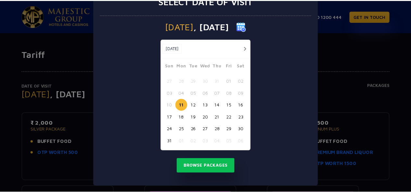
scroll to position [25, 0]
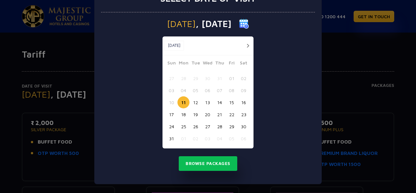
click at [230, 128] on button "29" at bounding box center [232, 126] width 12 height 12
click at [216, 126] on button "28" at bounding box center [219, 126] width 12 height 12
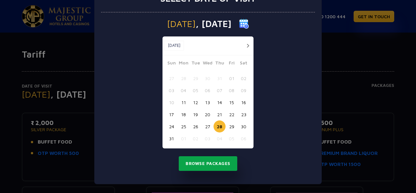
click at [217, 161] on button "Browse Packages" at bounding box center [208, 163] width 58 height 15
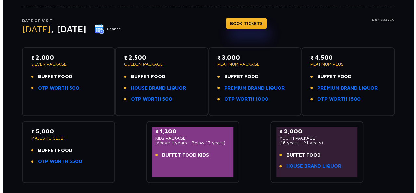
scroll to position [65, 0]
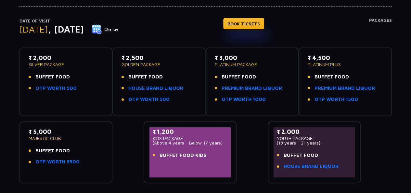
click at [119, 31] on button "Change" at bounding box center [105, 29] width 27 height 10
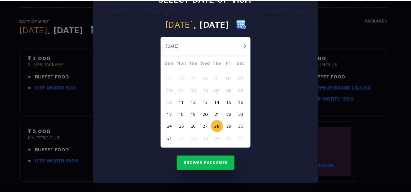
scroll to position [0, 0]
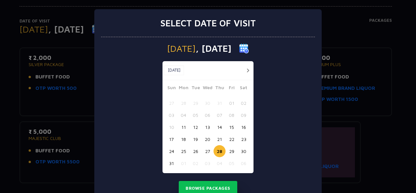
click at [227, 147] on button "29" at bounding box center [232, 151] width 12 height 12
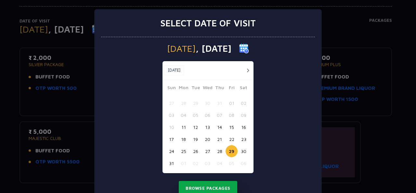
click at [214, 182] on button "Browse Packages" at bounding box center [208, 188] width 58 height 15
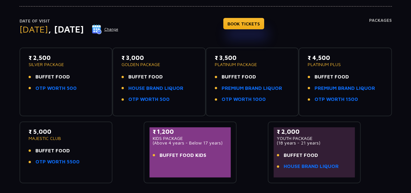
click at [119, 27] on button "Change" at bounding box center [105, 29] width 27 height 10
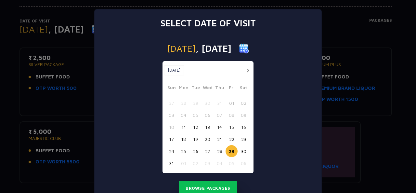
click at [238, 152] on button "30" at bounding box center [244, 151] width 12 height 12
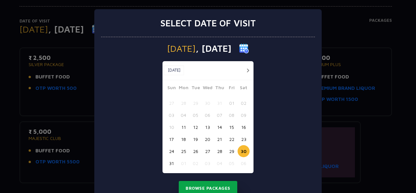
click at [220, 181] on button "Browse Packages" at bounding box center [208, 188] width 58 height 15
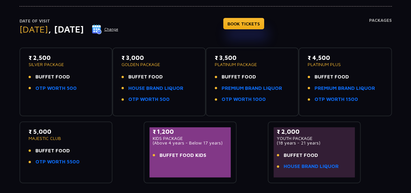
click at [119, 30] on button "Change" at bounding box center [105, 29] width 27 height 10
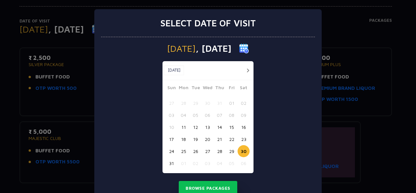
click at [232, 152] on button "29" at bounding box center [232, 151] width 12 height 12
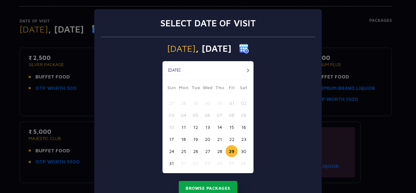
click at [201, 185] on button "Browse Packages" at bounding box center [208, 188] width 58 height 15
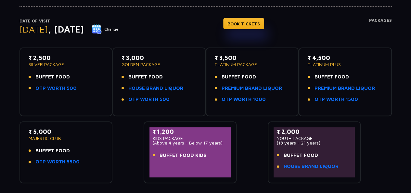
click at [119, 33] on button "Change" at bounding box center [105, 29] width 27 height 10
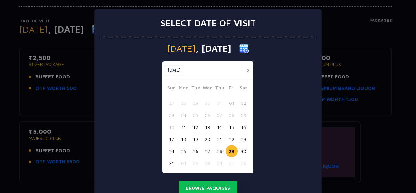
click at [217, 145] on button "21" at bounding box center [219, 139] width 12 height 12
click at [217, 150] on button "28" at bounding box center [219, 151] width 12 height 12
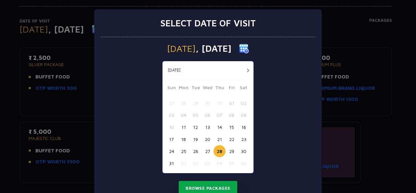
click at [208, 184] on button "Browse Packages" at bounding box center [208, 188] width 58 height 15
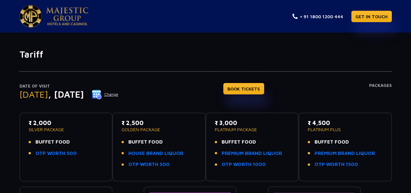
click at [119, 97] on button "Change" at bounding box center [105, 94] width 27 height 10
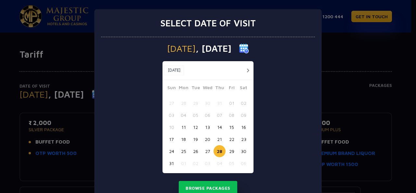
click at [231, 152] on button "29" at bounding box center [232, 151] width 12 height 12
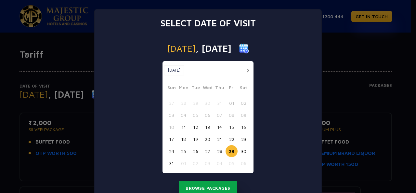
click at [214, 188] on button "Browse Packages" at bounding box center [208, 188] width 58 height 15
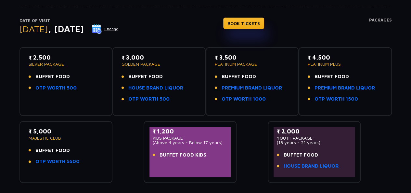
scroll to position [64, 0]
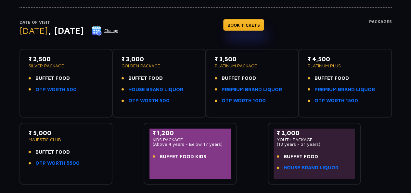
click at [119, 31] on button "Change" at bounding box center [105, 30] width 27 height 10
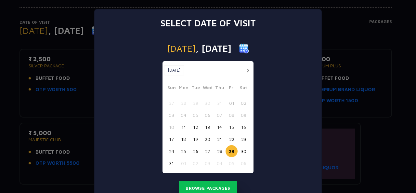
click at [248, 70] on button "button" at bounding box center [248, 70] width 8 height 8
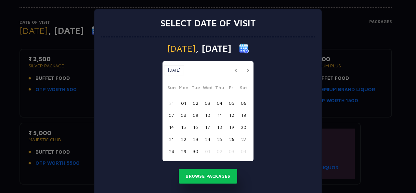
click at [183, 101] on button "01" at bounding box center [183, 103] width 12 height 12
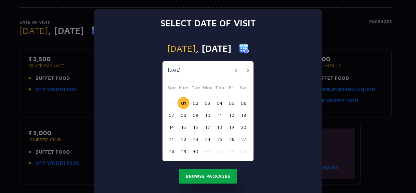
click at [208, 176] on button "Browse Packages" at bounding box center [208, 176] width 58 height 15
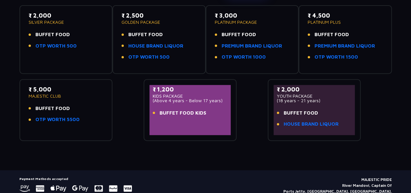
scroll to position [107, 0]
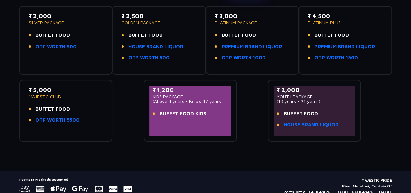
click at [68, 117] on link "OTP WORTH 5500" at bounding box center [57, 119] width 44 height 7
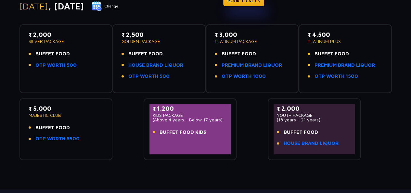
scroll to position [88, 0]
